Goal: Information Seeking & Learning: Find specific fact

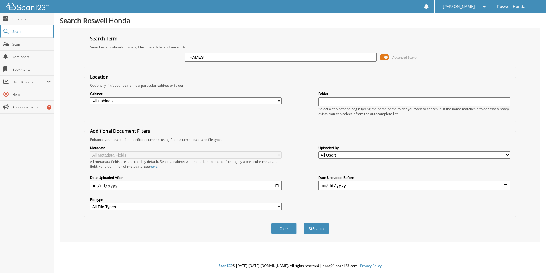
type input "THAMES"
click at [304, 223] on button "Search" at bounding box center [317, 228] width 26 height 11
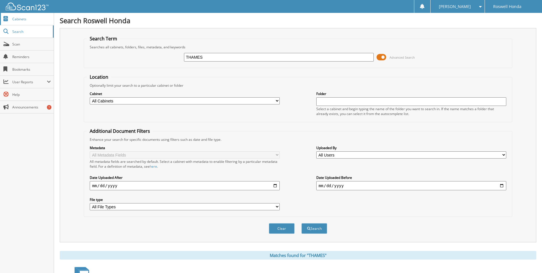
click at [27, 21] on span "Cabinets" at bounding box center [31, 19] width 39 height 5
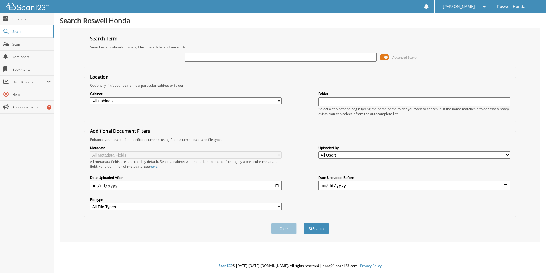
click at [330, 101] on input "text" at bounding box center [415, 101] width 192 height 9
type input "THAMES"
click at [304, 223] on button "Search" at bounding box center [317, 228] width 26 height 11
click at [127, 101] on select "All Cabinets CAR DEALS PARTS INVOICES SERVICE CONTRACTS SERVICE RO Needs Filing" at bounding box center [186, 100] width 192 height 7
select select "10954"
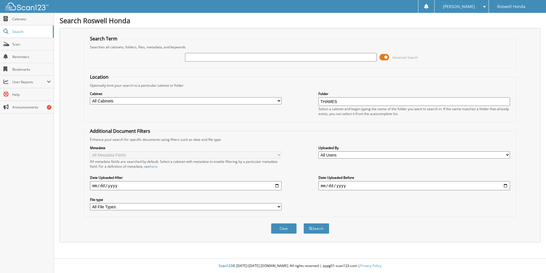
click at [90, 97] on select "All Cabinets CAR DEALS PARTS INVOICES SERVICE CONTRACTS SERVICE RO Needs Filing" at bounding box center [186, 100] width 192 height 7
click at [321, 227] on button "Search" at bounding box center [317, 228] width 26 height 11
click at [28, 32] on span "Search" at bounding box center [31, 31] width 38 height 5
click at [267, 60] on input "text" at bounding box center [281, 57] width 192 height 9
type input "THAMES"
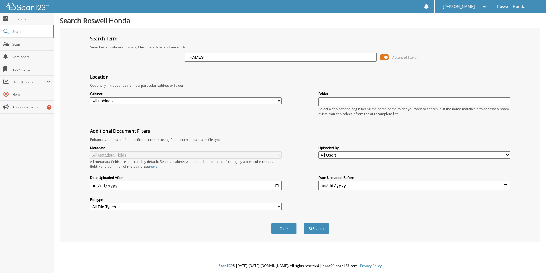
click at [304, 223] on button "Search" at bounding box center [317, 228] width 26 height 11
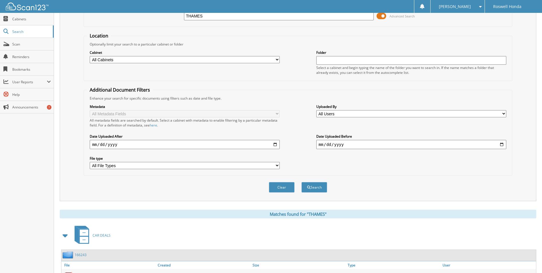
scroll to position [171, 0]
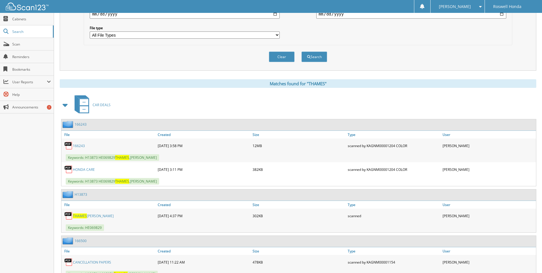
click at [76, 146] on link "166243" at bounding box center [79, 145] width 12 height 5
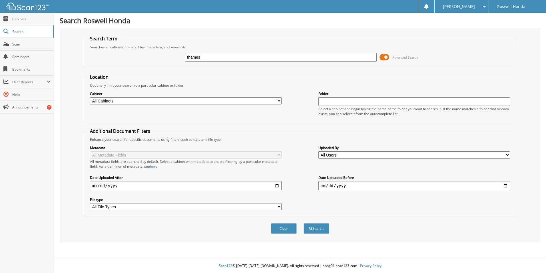
type input "thames"
click at [304, 223] on button "Search" at bounding box center [317, 228] width 26 height 11
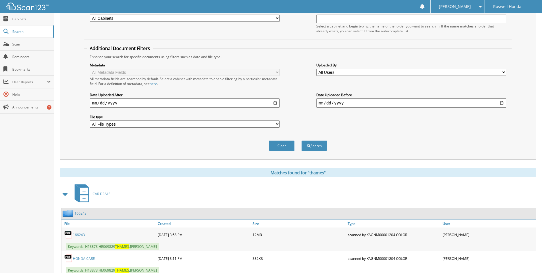
scroll to position [143, 0]
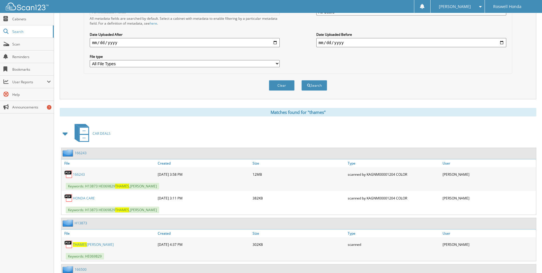
click at [80, 173] on link "166243" at bounding box center [79, 174] width 12 height 5
